Goal: Task Accomplishment & Management: Use online tool/utility

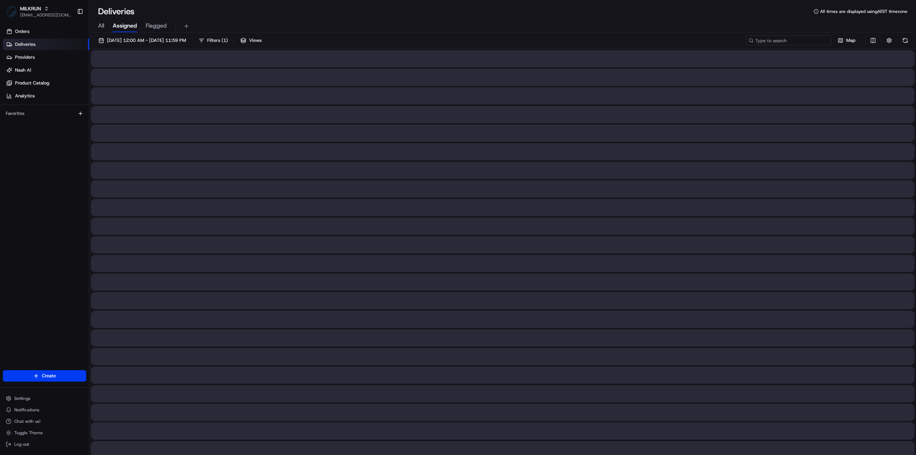
click at [802, 43] on input at bounding box center [789, 40] width 86 height 10
paste input "8142cdb9-753e-4269-847d-4105c0a19bb7"
type input "8142cdb9-753e-4269-847d-4105c0a19bb7"
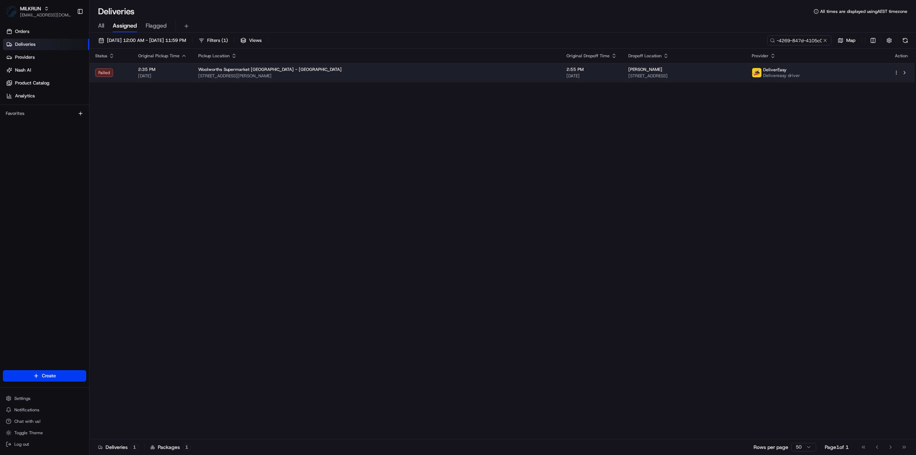
click at [628, 71] on div "[PERSON_NAME]" at bounding box center [684, 70] width 112 height 6
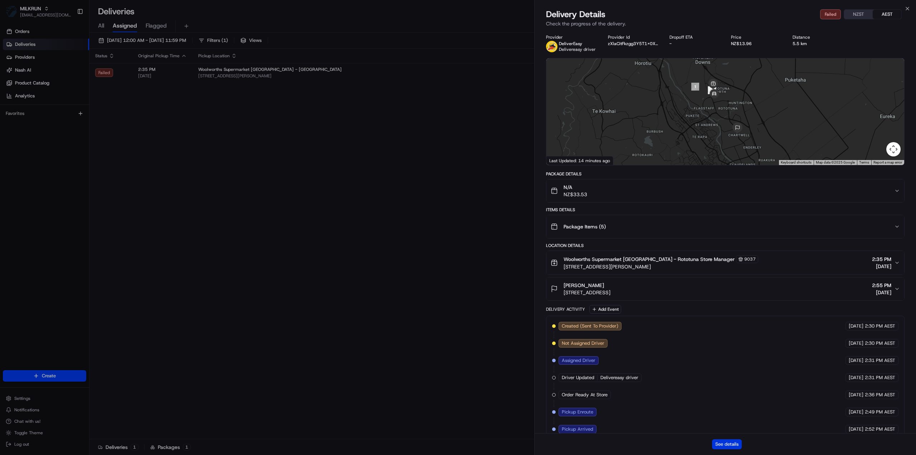
click at [727, 446] on button "See details" at bounding box center [727, 444] width 30 height 10
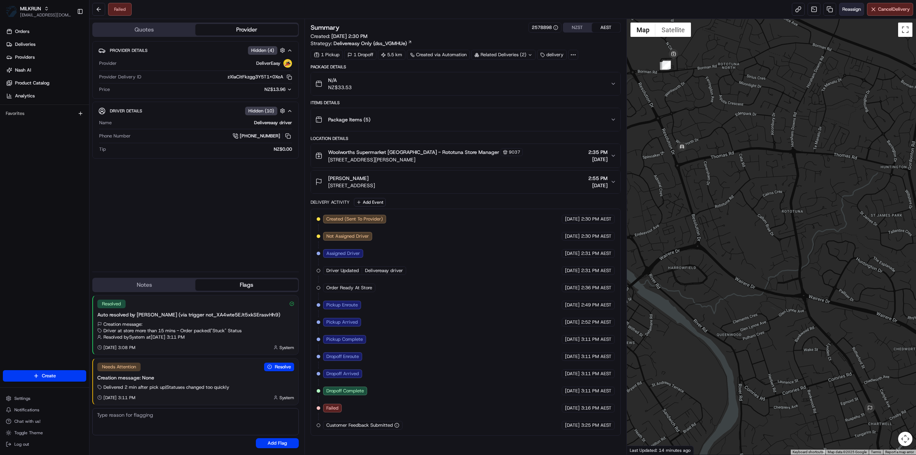
click at [849, 8] on span "Reassign" at bounding box center [851, 9] width 19 height 6
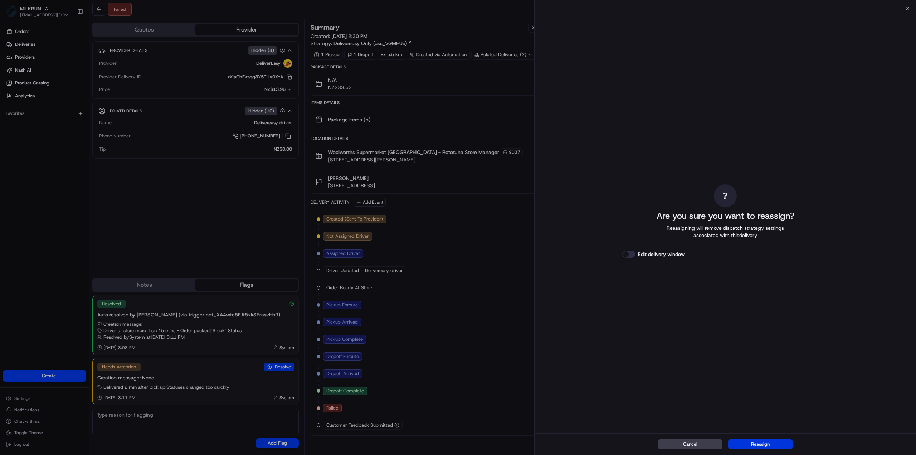
click at [764, 444] on button "Reassign" at bounding box center [760, 444] width 64 height 10
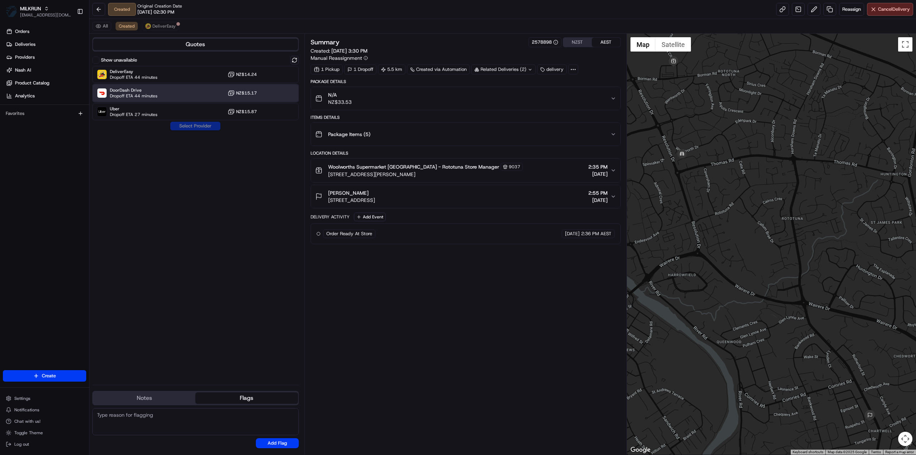
click at [146, 89] on span "DoorDash Drive" at bounding box center [134, 90] width 48 height 6
click at [187, 124] on button "Assign Provider" at bounding box center [195, 126] width 51 height 9
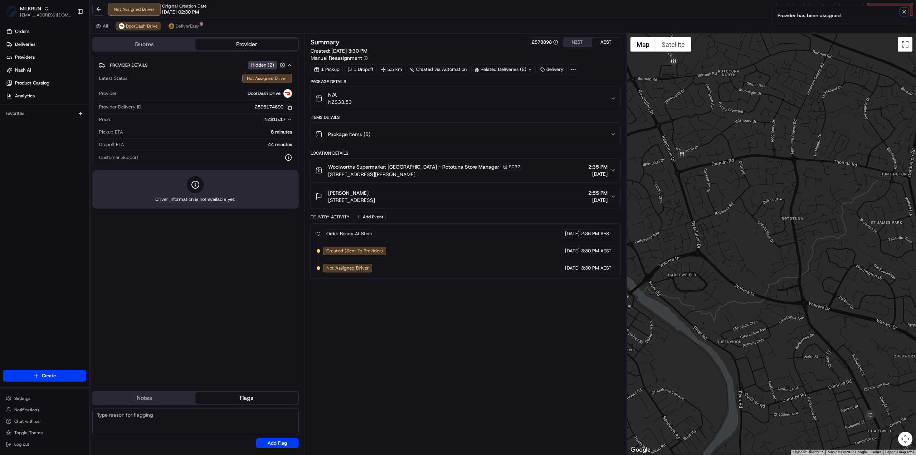
click at [905, 12] on icon "Notifications (F8)" at bounding box center [905, 12] width 6 height 6
click at [896, 10] on span "Cancel Delivery" at bounding box center [894, 9] width 32 height 6
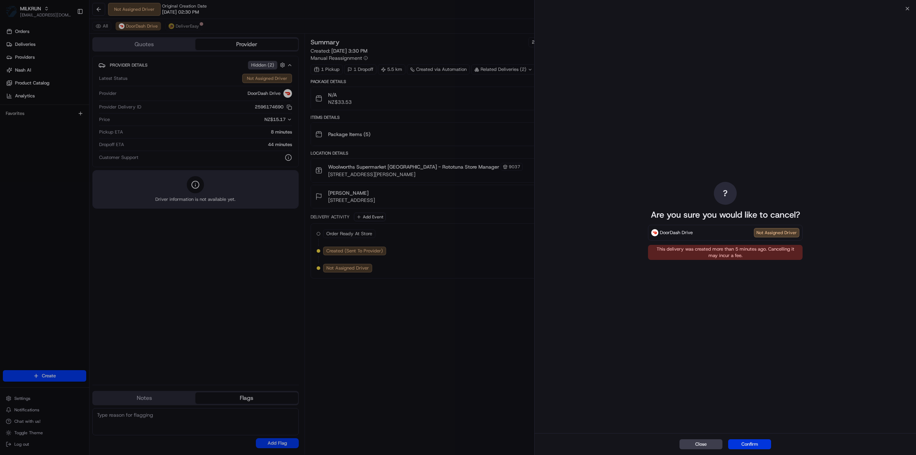
click at [751, 442] on button "Confirm" at bounding box center [749, 444] width 43 height 10
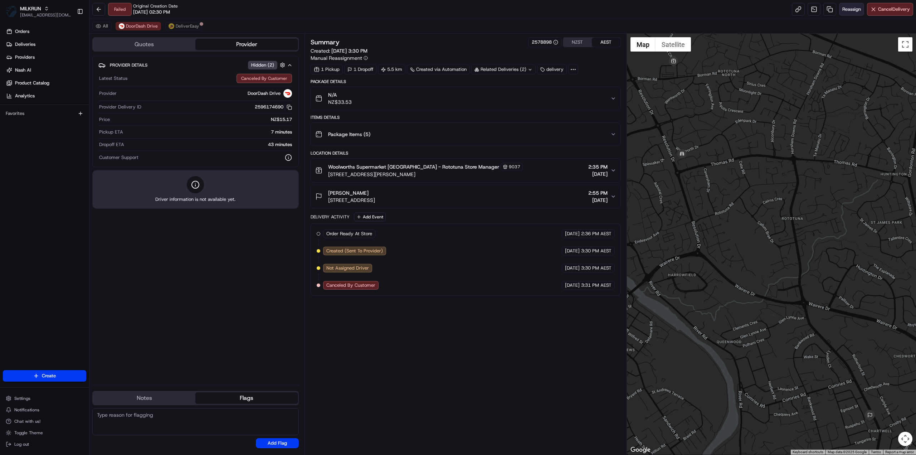
click at [851, 9] on span "Reassign" at bounding box center [851, 9] width 19 height 6
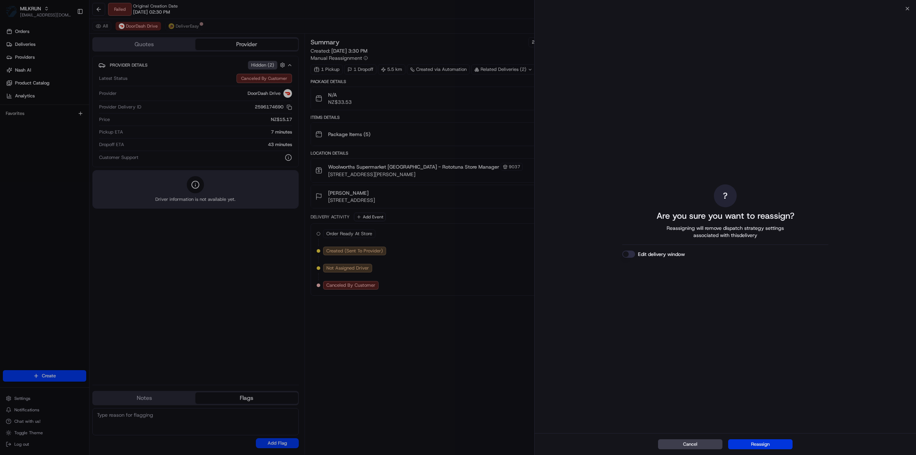
click at [758, 444] on button "Reassign" at bounding box center [760, 444] width 64 height 10
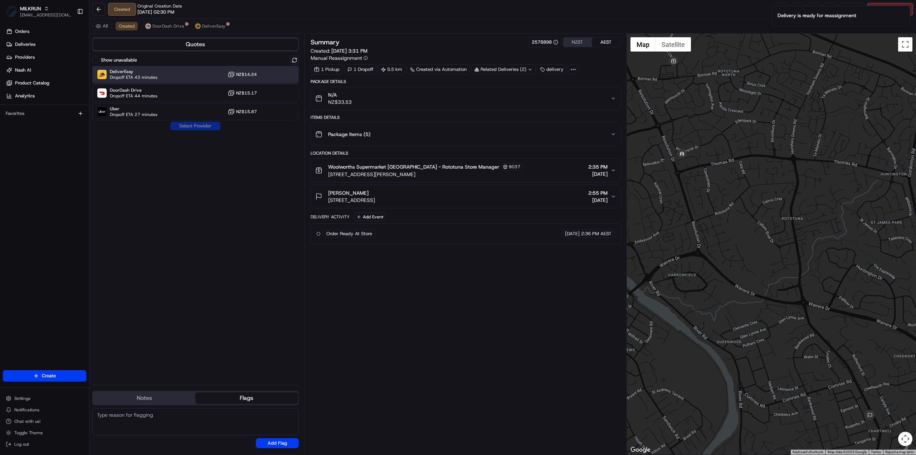
click at [127, 77] on span "Dropoff ETA 43 minutes" at bounding box center [134, 77] width 48 height 6
click at [202, 126] on button "Assign Provider" at bounding box center [195, 126] width 51 height 9
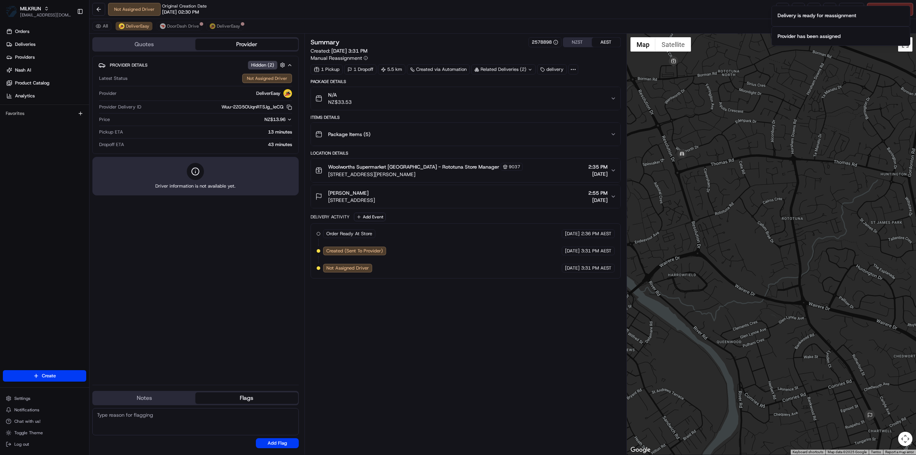
click at [550, 94] on div "N/A NZ$33.53" at bounding box center [462, 98] width 295 height 14
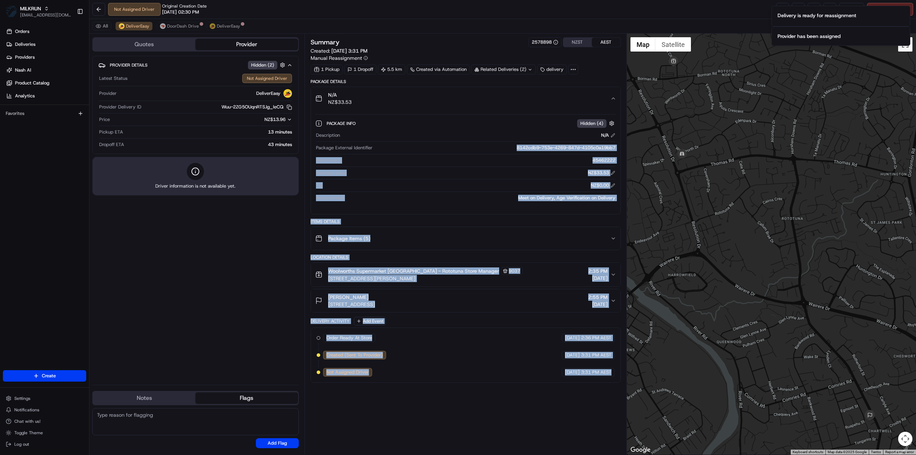
drag, startPoint x: 512, startPoint y: 149, endPoint x: 621, endPoint y: 144, distance: 109.6
click at [621, 144] on div "Summary 2578898 NZST AEST Created: [DATE] 3:31 PM Manual Reassignment 1 Pickup …" at bounding box center [466, 244] width 322 height 421
click at [505, 147] on div "8142cdb9-753e-4269-847d-4105c0a19bb7" at bounding box center [495, 148] width 240 height 6
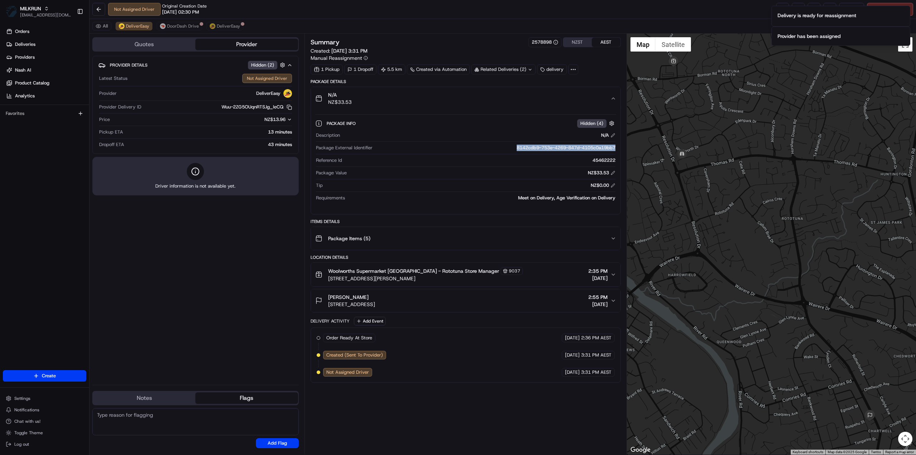
drag, startPoint x: 510, startPoint y: 147, endPoint x: 617, endPoint y: 145, distance: 107.0
click at [617, 145] on div "Package Info Hidden ( 4 ) Description N/A Package External Identifier 8142cdb9-…" at bounding box center [466, 159] width 310 height 98
copy div "8142cdb9-753e-4269-847d-4105c0a19bb7"
click at [618, 13] on div "Not Assigned Driver Original Creation Date [DATE] 02:30 PM Reassign Cancel Deli…" at bounding box center [502, 9] width 827 height 19
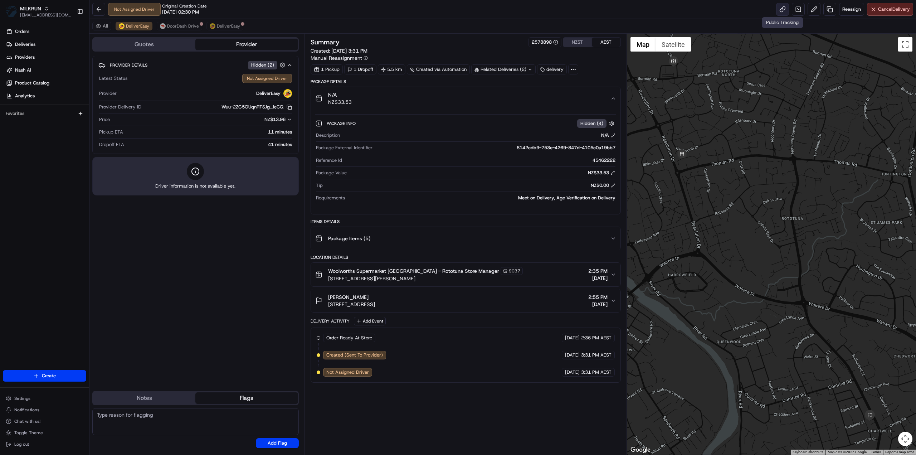
click at [782, 11] on link at bounding box center [782, 9] width 13 height 13
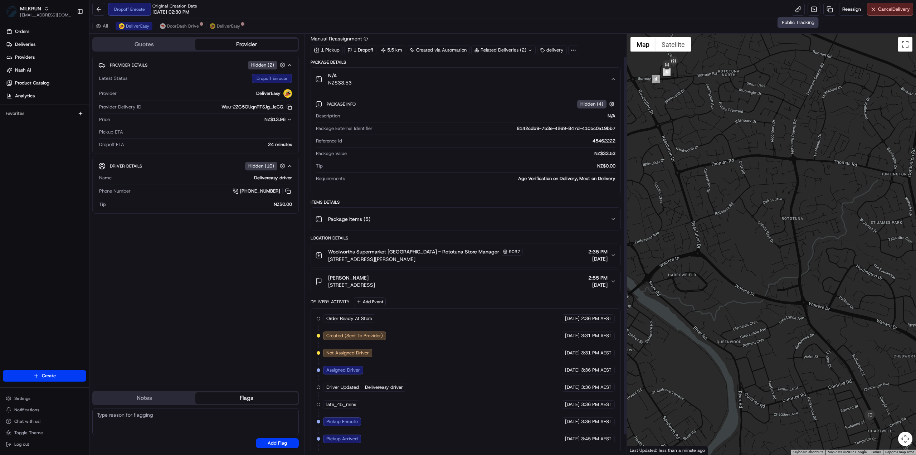
scroll to position [47, 0]
